Goal: Information Seeking & Learning: Find specific fact

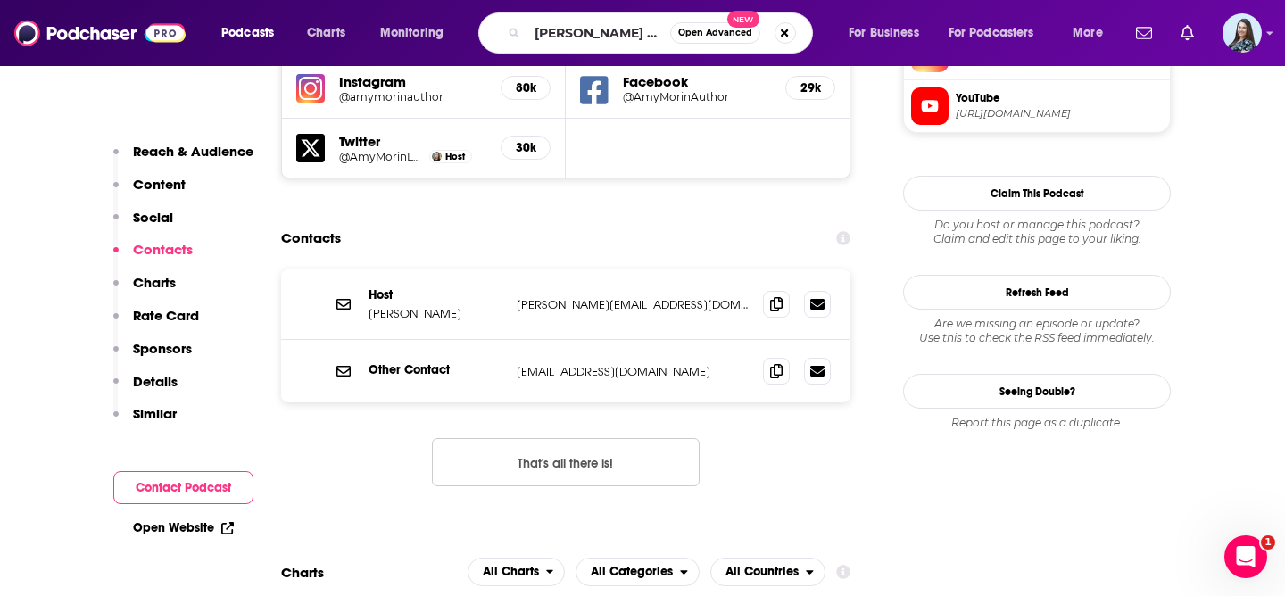
type input "[PERSON_NAME] taught me"
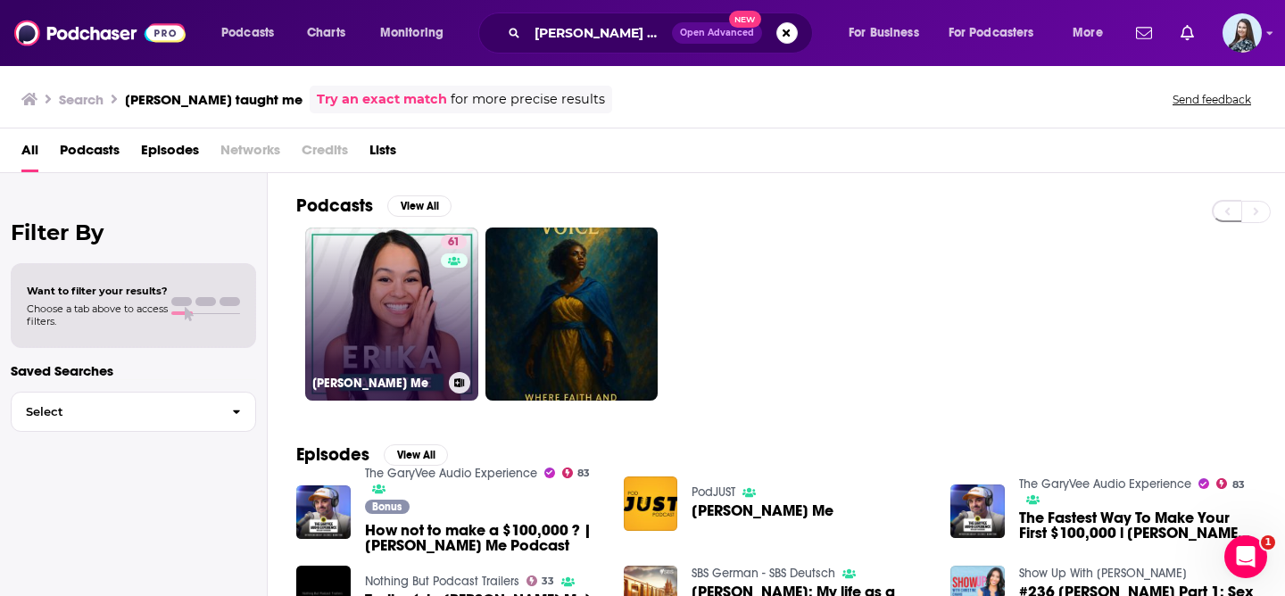
click at [377, 285] on link "61 [PERSON_NAME] Me" at bounding box center [391, 314] width 173 height 173
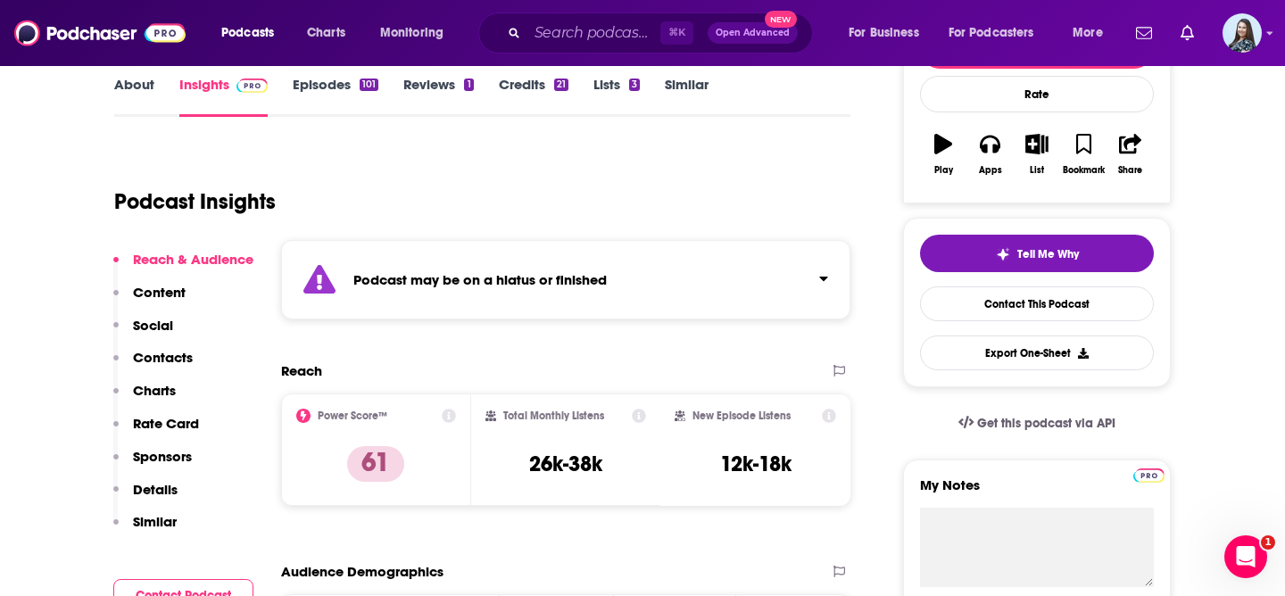
scroll to position [280, 0]
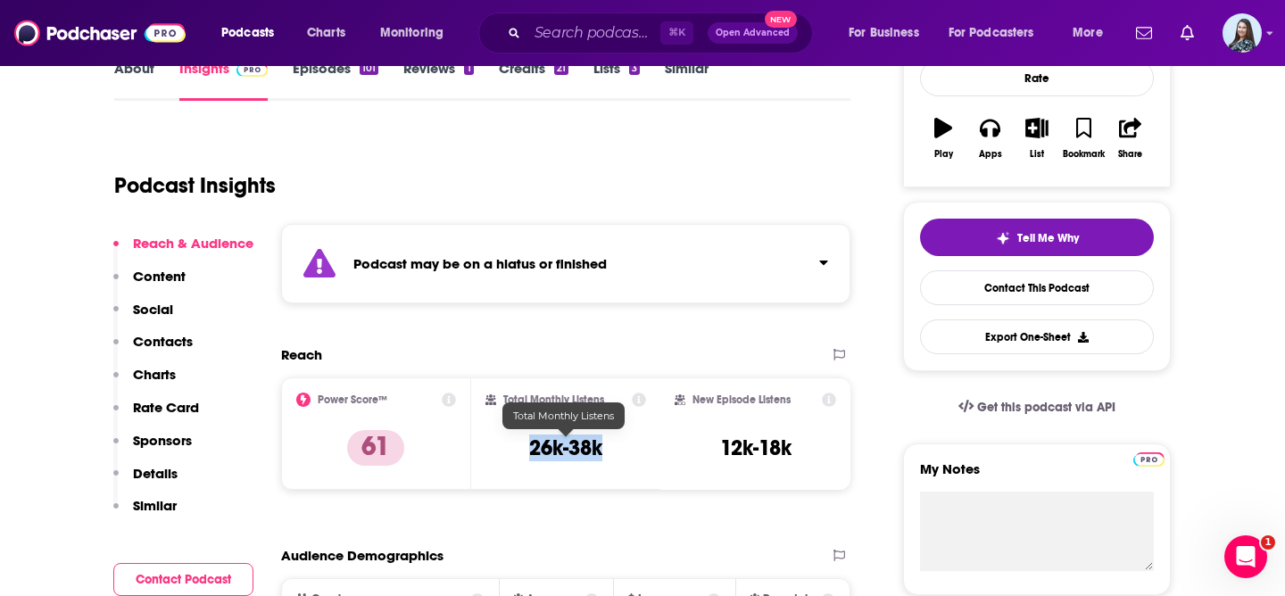
drag, startPoint x: 527, startPoint y: 443, endPoint x: 601, endPoint y: 449, distance: 73.4
click at [601, 449] on div "Total Monthly Listens 26k-38k" at bounding box center [566, 434] width 162 height 82
copy h3 "26k-38k"
